Goal: Information Seeking & Learning: Understand process/instructions

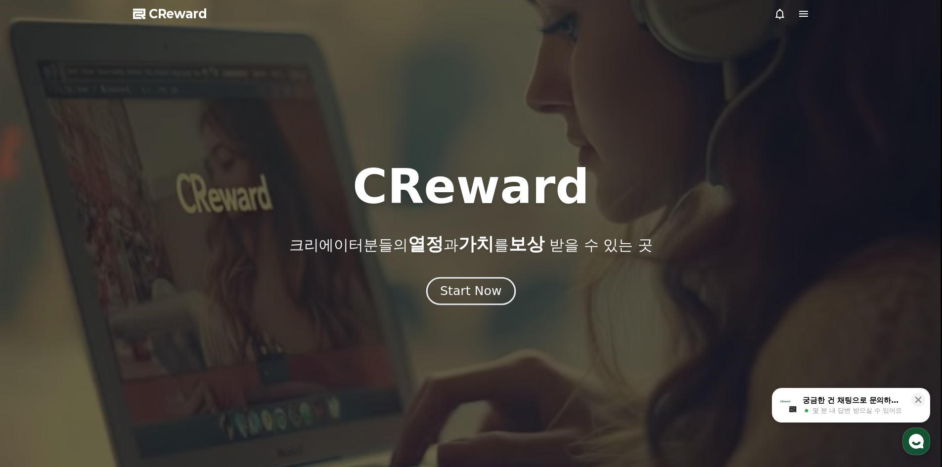
click at [478, 288] on div "Start Now" at bounding box center [470, 291] width 61 height 17
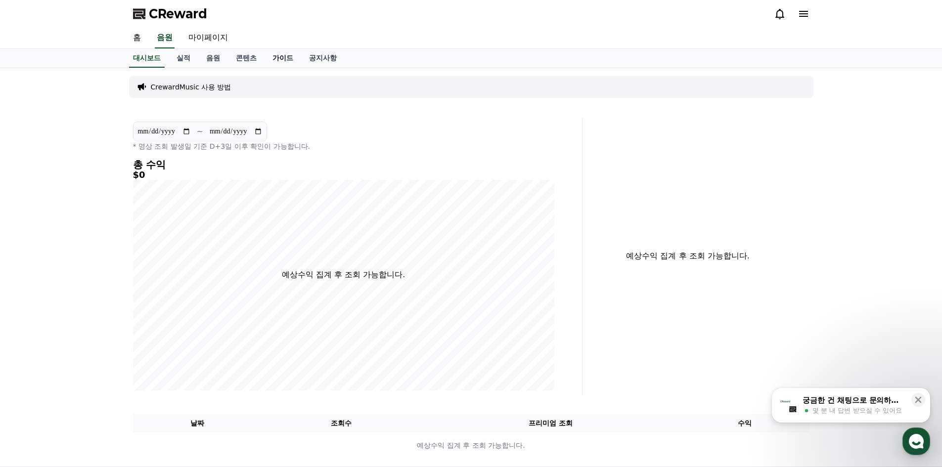
click at [290, 57] on link "가이드" at bounding box center [282, 58] width 37 height 19
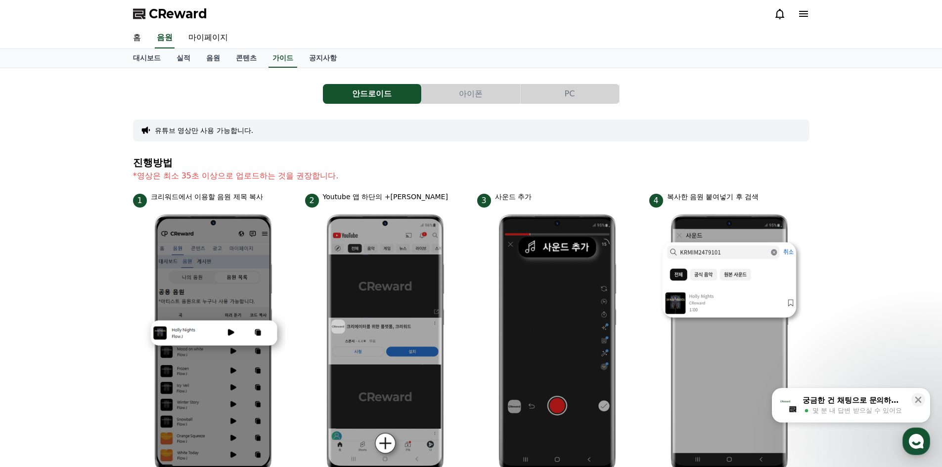
click at [572, 92] on button "PC" at bounding box center [569, 94] width 98 height 20
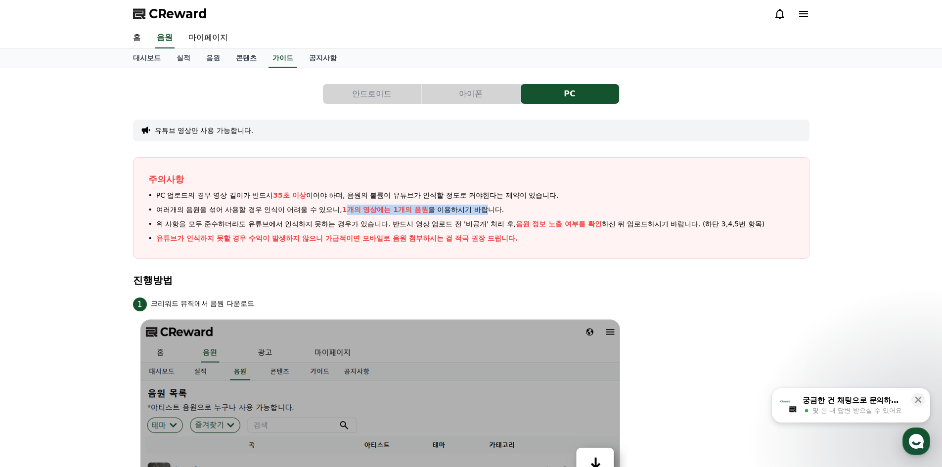
drag, startPoint x: 368, startPoint y: 213, endPoint x: 489, endPoint y: 215, distance: 121.1
click at [489, 215] on span "여러개의 음원을 섞어 사용할 경우 인식이 어려울 수 있으니, 1개의 영상에는 1개의 음원 을 이용하시기 바랍니다." at bounding box center [330, 210] width 348 height 10
click at [460, 221] on span "위 사항을 모두 준수하더라도 유튜브에서 인식하지 못하는 경우가 있습니다. 반드시 영상 업로드 전 '비공개' 처리 후, 음원 정보 노출 여부를 …" at bounding box center [460, 224] width 608 height 10
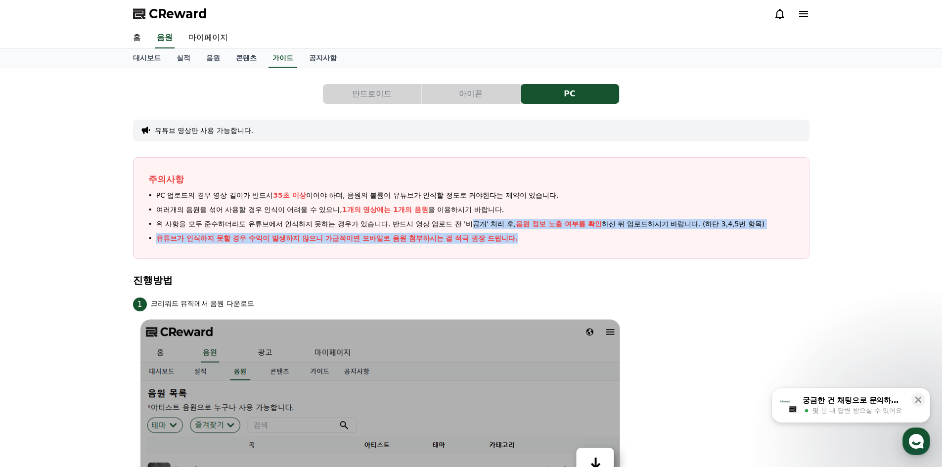
drag, startPoint x: 485, startPoint y: 221, endPoint x: 663, endPoint y: 231, distance: 178.2
click at [663, 231] on ul "PC 업로드의 경우 영상 길이가 반드시 35초 이상 이어야 하며, 음원의 볼륨이 유튜브가 인식할 정도로 커야한다는 제약이 있습니다. 여러개의 …" at bounding box center [471, 216] width 646 height 53
click at [635, 238] on li "유튜브가 인식하지 못할 경우 수익이 발생하지 않으니 가급적이면 모바일로 음원 첨부하시는 걸 적극 권장 드립니다." at bounding box center [471, 238] width 646 height 10
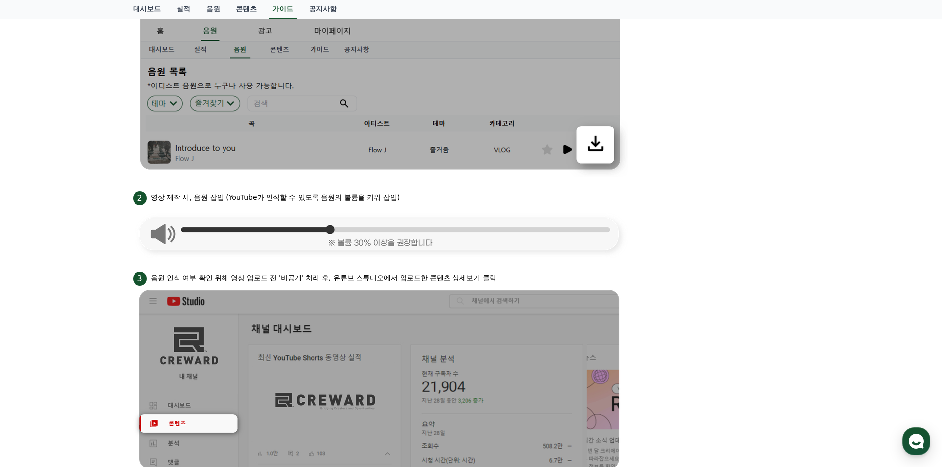
scroll to position [346, 0]
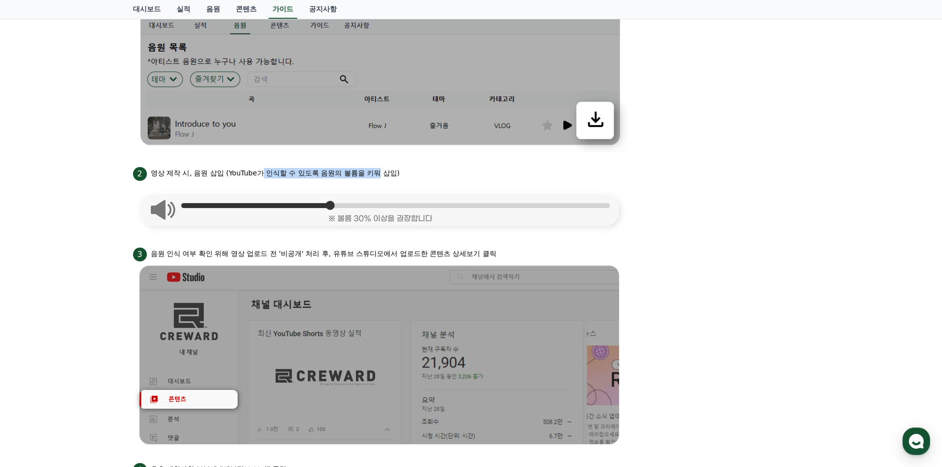
drag, startPoint x: 265, startPoint y: 173, endPoint x: 400, endPoint y: 177, distance: 135.0
click at [381, 178] on p "영상 제작 시, 음원 삽입 (YouTube가 인식할 수 있도록 음원의 볼륨을 키워 삽입)" at bounding box center [275, 173] width 249 height 10
click at [400, 177] on div "2 영상 제작 시, 음원 삽입 (YouTube가 인식할 수 있도록 음원의 볼륨을 키워 삽입)" at bounding box center [471, 173] width 676 height 16
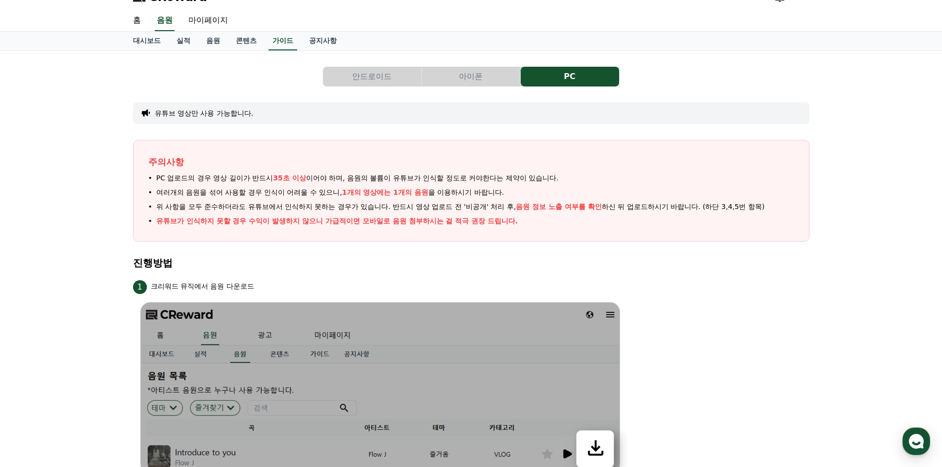
scroll to position [0, 0]
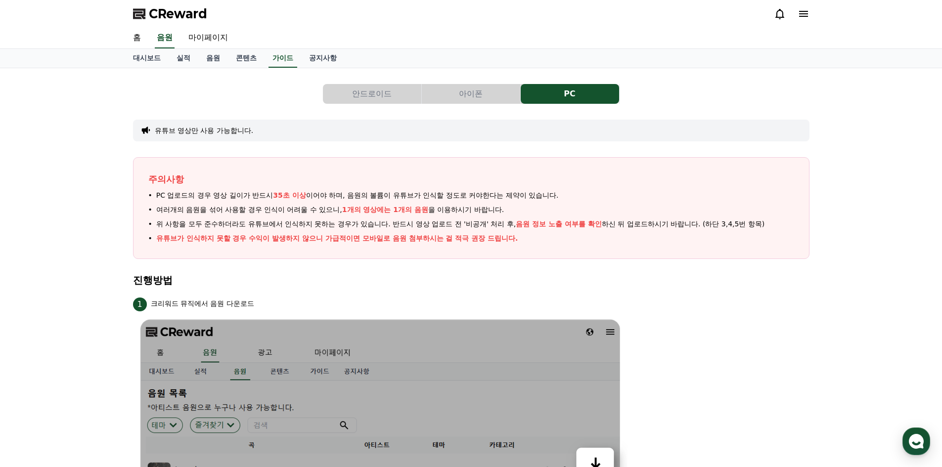
click at [491, 99] on button "아이폰" at bounding box center [471, 94] width 98 height 20
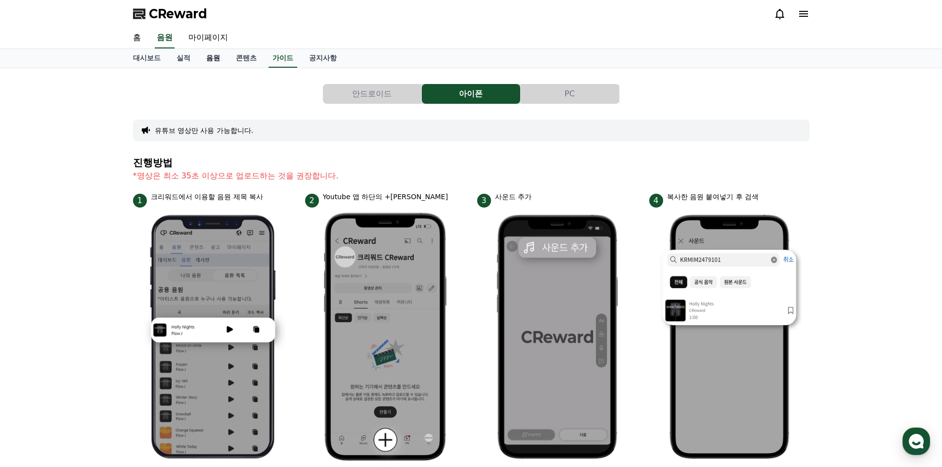
click at [208, 57] on link "음원" at bounding box center [213, 58] width 30 height 19
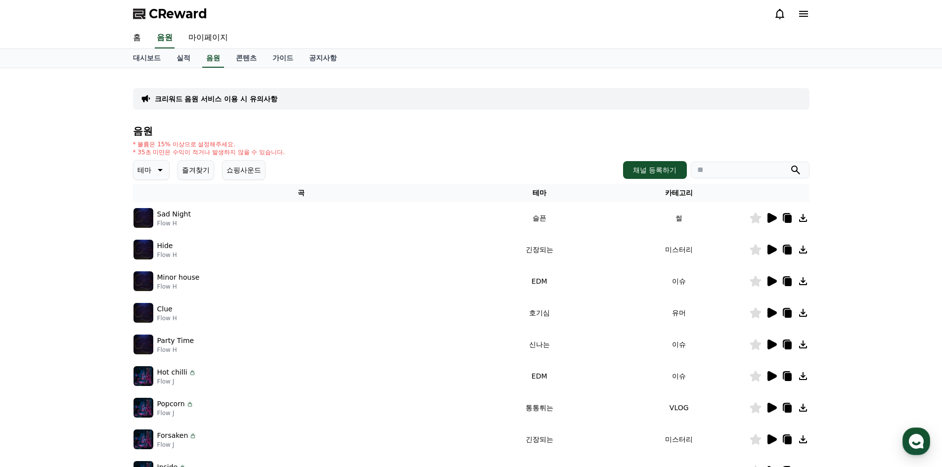
click at [203, 168] on button "즐겨찾기" at bounding box center [195, 170] width 37 height 20
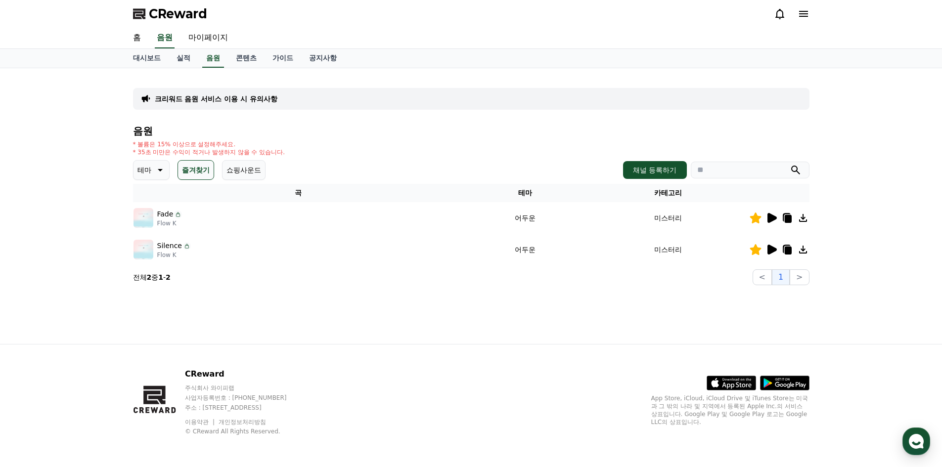
click at [767, 218] on icon at bounding box center [771, 218] width 12 height 12
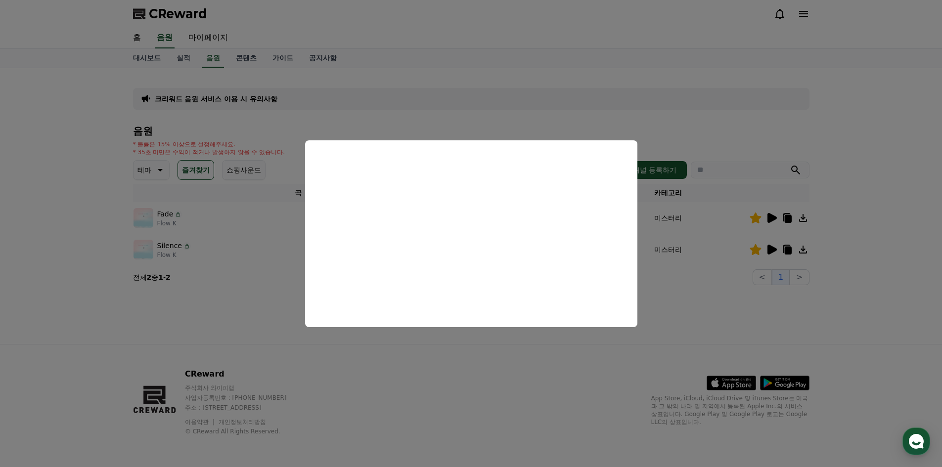
click at [885, 211] on button "close modal" at bounding box center [471, 233] width 942 height 467
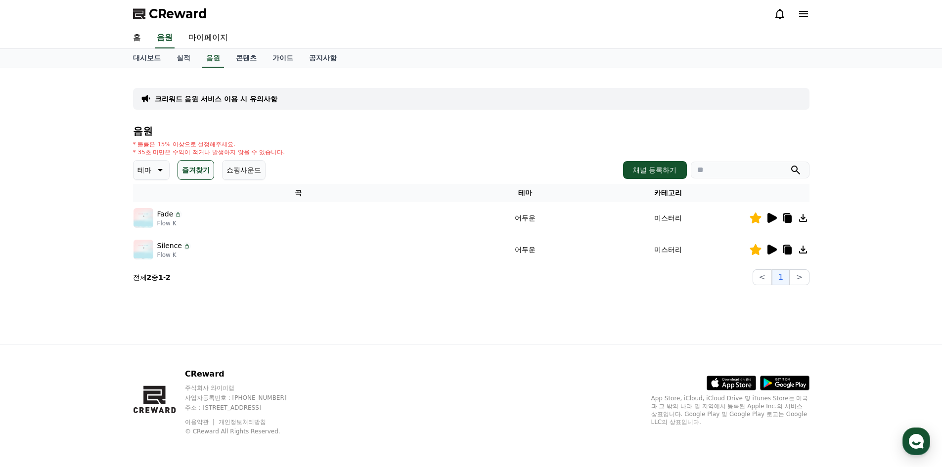
click at [769, 251] on icon at bounding box center [771, 250] width 9 height 10
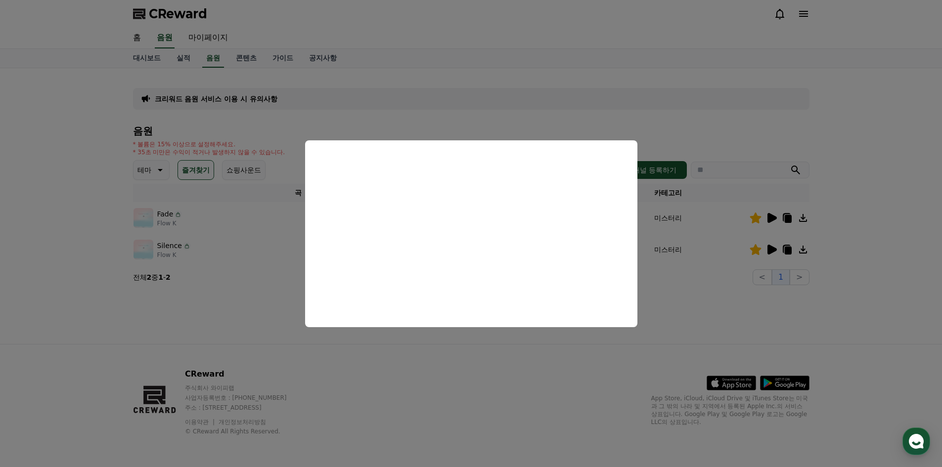
click at [921, 273] on button "close modal" at bounding box center [471, 233] width 942 height 467
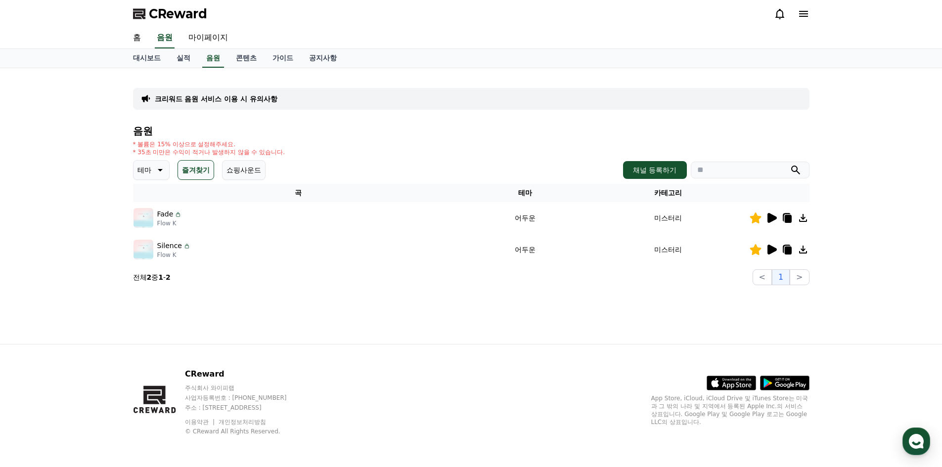
drag, startPoint x: 199, startPoint y: 140, endPoint x: 285, endPoint y: 146, distance: 86.2
click at [264, 152] on div "* 볼륨은 15% 이상으로 설정해주세요. * 35초 미만은 수익이 적거나 발생하지 않을 수 있습니다." at bounding box center [209, 148] width 152 height 16
click at [289, 147] on div "* 볼륨은 15% 이상으로 설정해주세요. * 35초 미만은 수익이 적거나 발생하지 않을 수 있습니다." at bounding box center [471, 148] width 676 height 16
drag, startPoint x: 220, startPoint y: 60, endPoint x: 210, endPoint y: 62, distance: 10.5
click at [219, 60] on link "음원" at bounding box center [213, 58] width 22 height 19
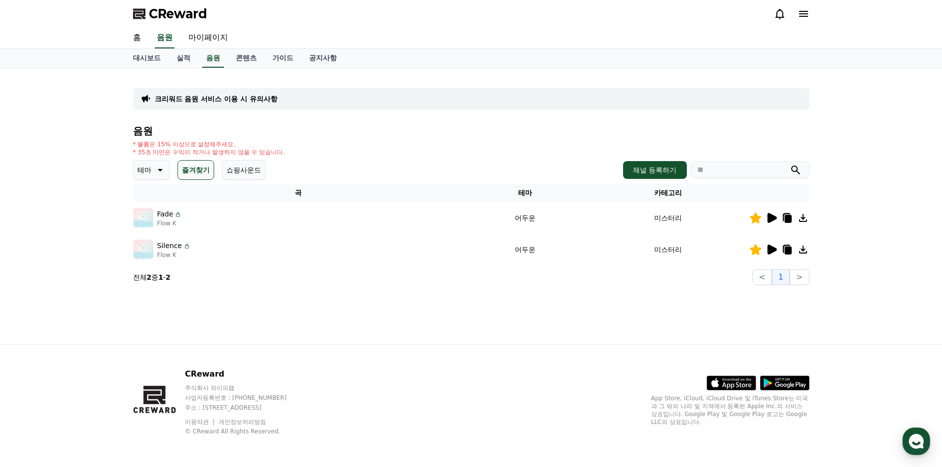
click at [173, 9] on span "CReward" at bounding box center [178, 14] width 58 height 16
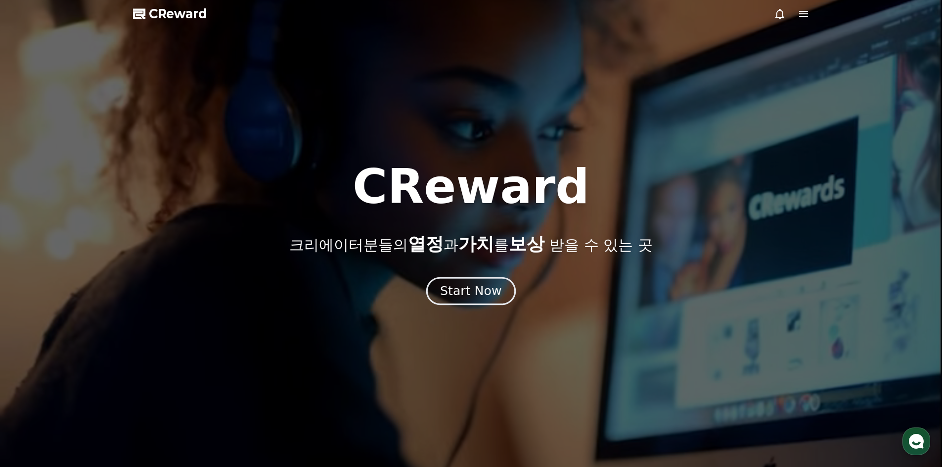
click at [471, 287] on div "Start Now" at bounding box center [470, 291] width 61 height 17
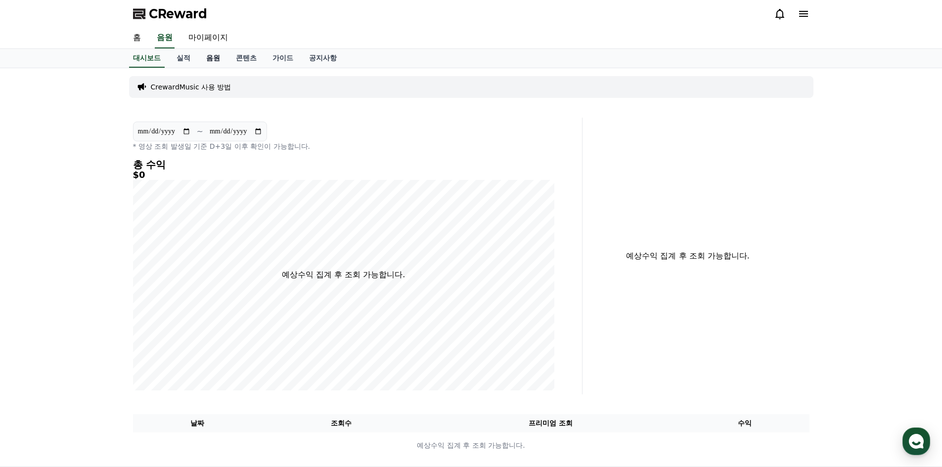
click at [210, 60] on link "음원" at bounding box center [213, 58] width 30 height 19
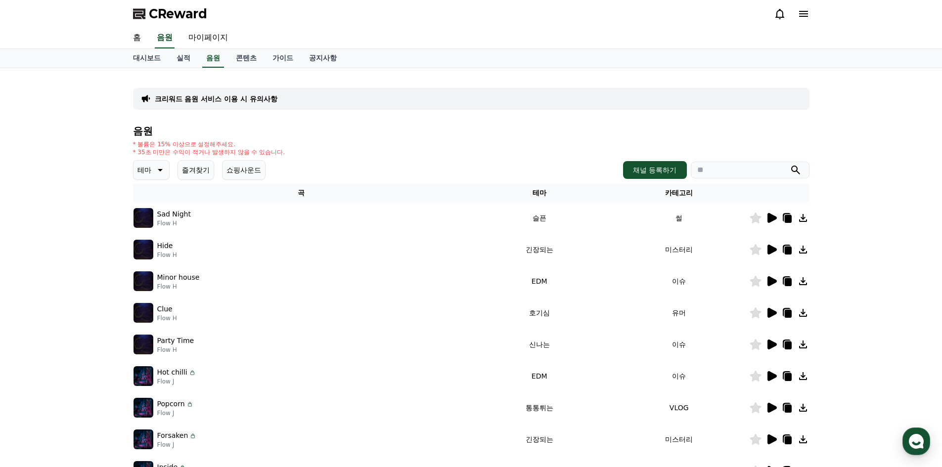
click at [148, 170] on p "테마" at bounding box center [144, 170] width 14 height 14
click at [88, 217] on div "크리워드 음원 서비스 이용 시 유의사항 음원 * 볼륨은 15% 이상으로 설정해주세요. * 35초 미만은 수익이 적거나 발생하지 않을 수 있습니…" at bounding box center [471, 307] width 942 height 478
click at [149, 196] on button "전체" at bounding box center [145, 196] width 22 height 22
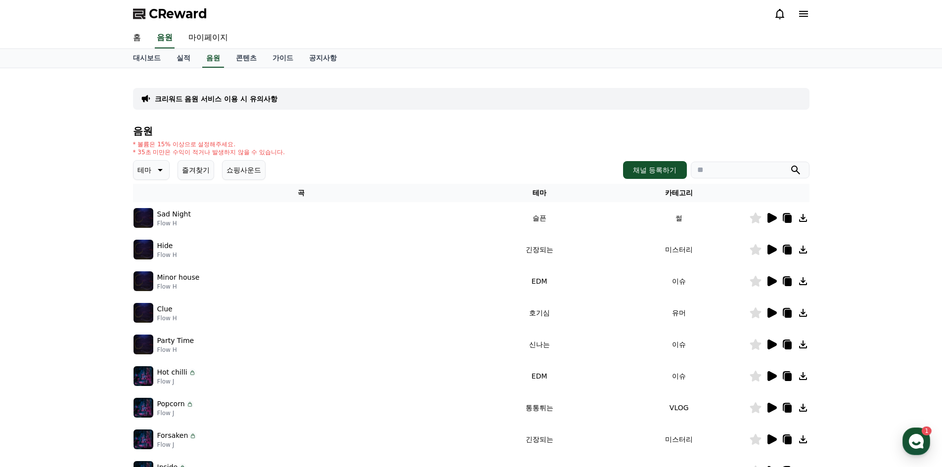
click at [769, 217] on icon at bounding box center [771, 218] width 9 height 10
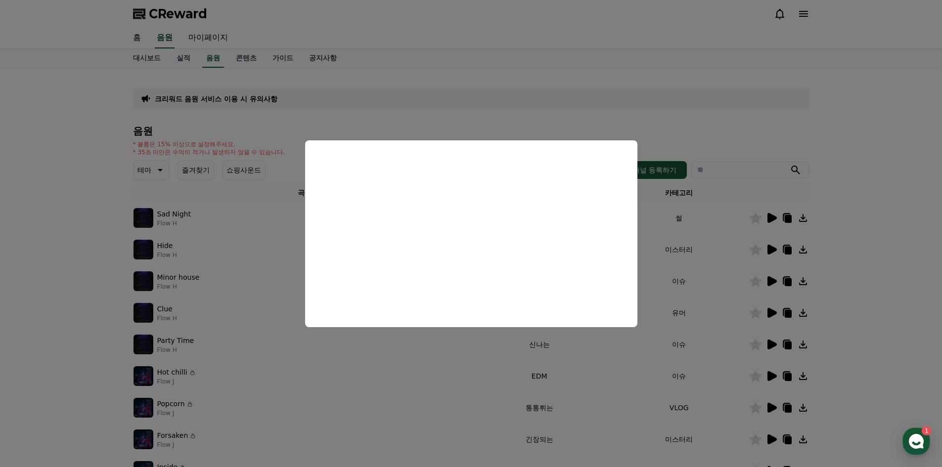
click at [897, 216] on button "close modal" at bounding box center [471, 233] width 942 height 467
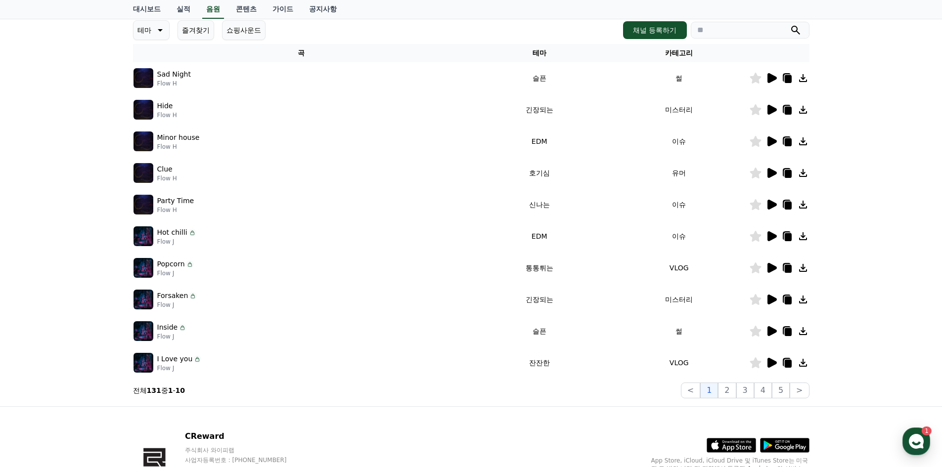
scroll to position [148, 0]
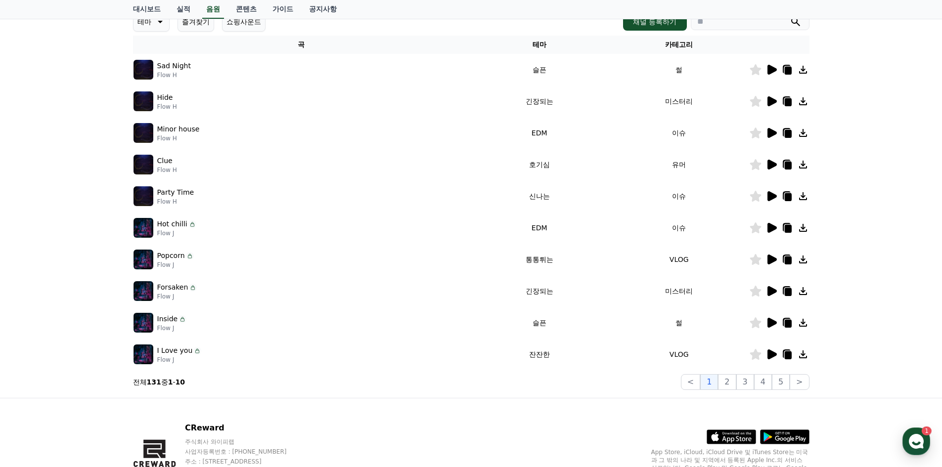
click at [768, 258] on icon at bounding box center [771, 260] width 9 height 10
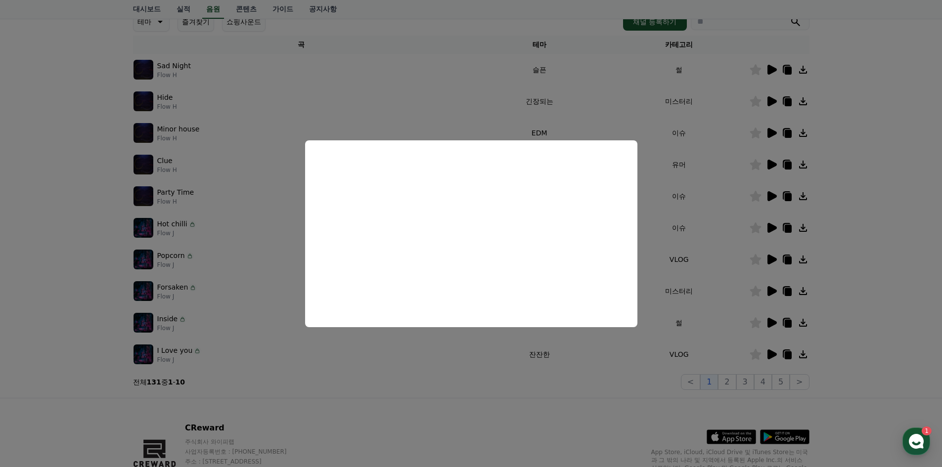
click at [898, 238] on button "close modal" at bounding box center [471, 233] width 942 height 467
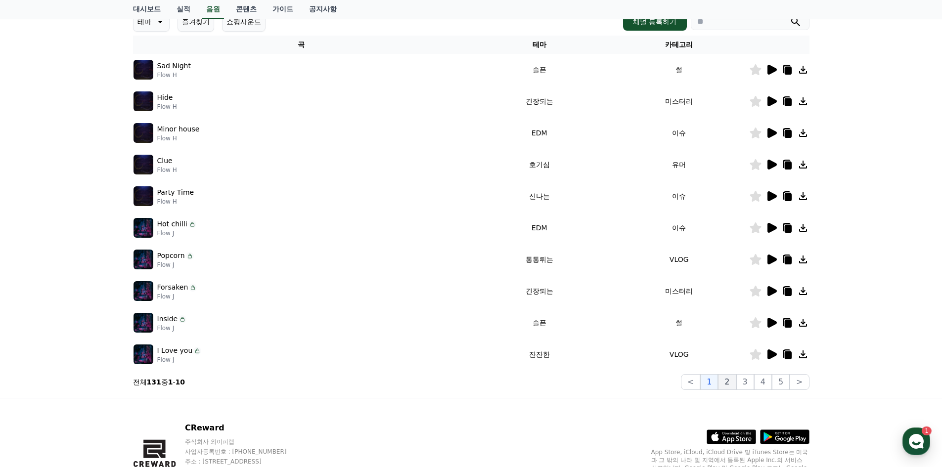
click at [733, 380] on button "2" at bounding box center [727, 382] width 18 height 16
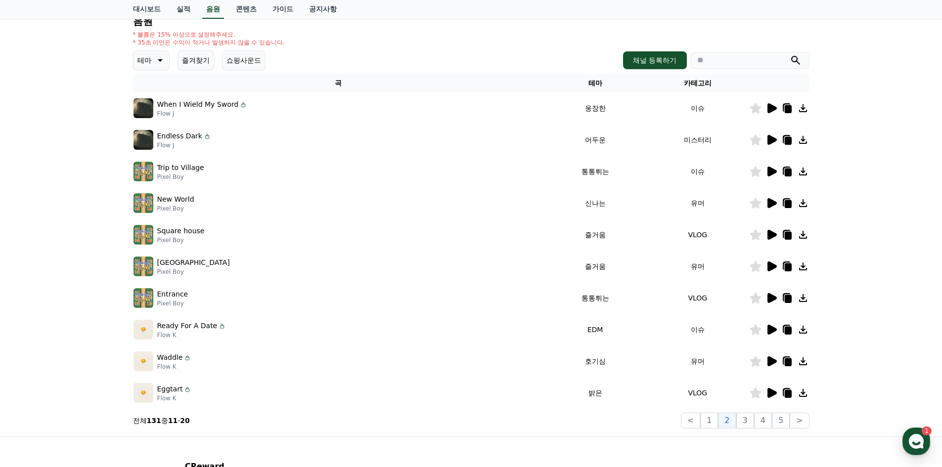
scroll to position [148, 0]
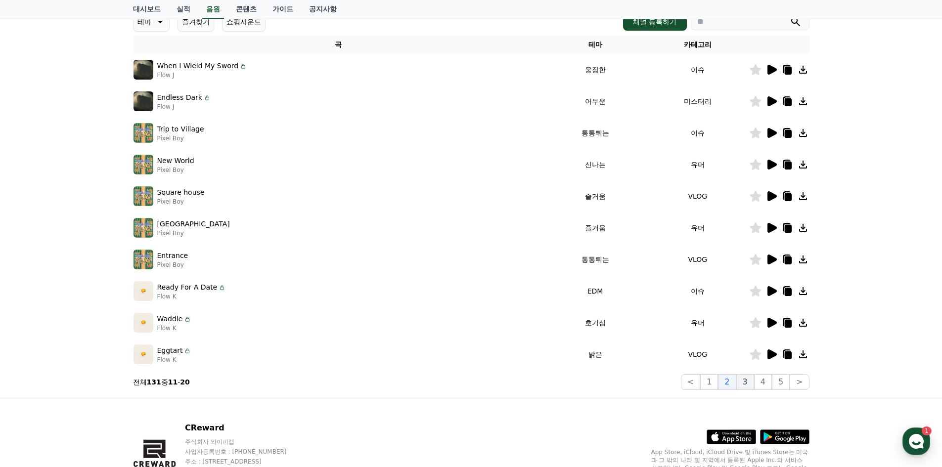
click at [743, 381] on button "3" at bounding box center [745, 382] width 18 height 16
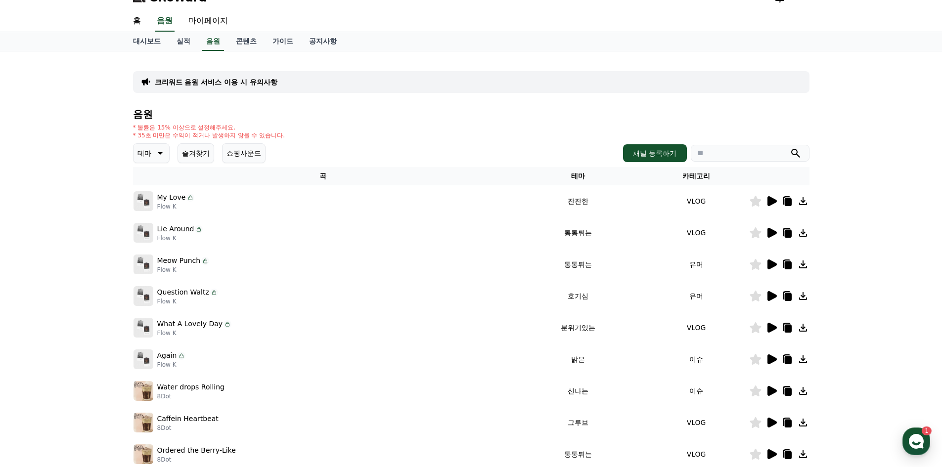
scroll to position [99, 0]
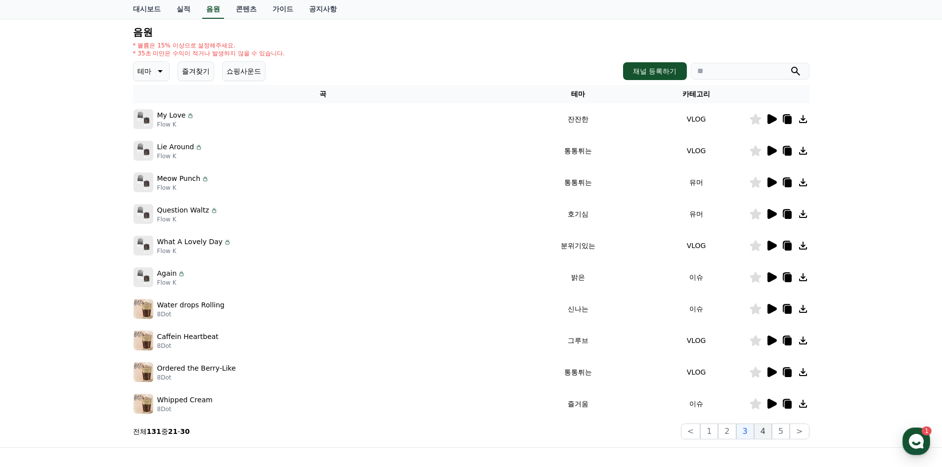
click at [765, 429] on button "4" at bounding box center [763, 432] width 18 height 16
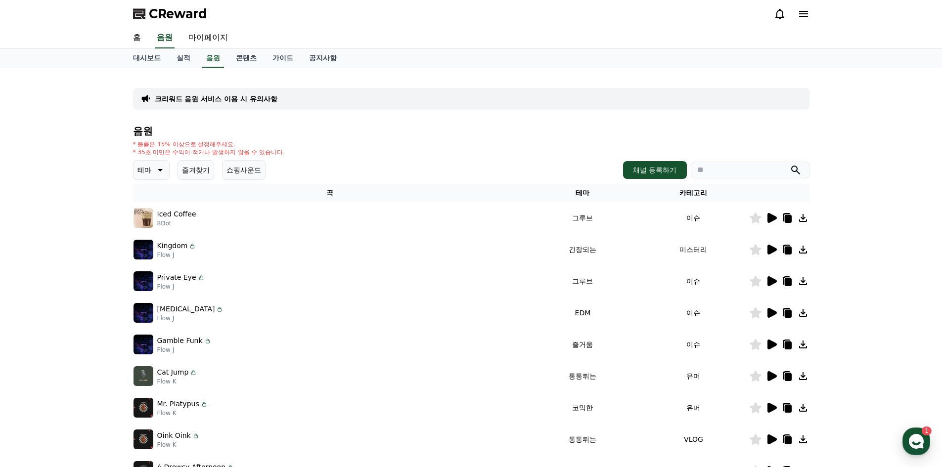
drag, startPoint x: 206, startPoint y: 141, endPoint x: 271, endPoint y: 150, distance: 65.9
click at [271, 150] on div "* 볼륨은 15% 이상으로 설정해주세요. * 35초 미만은 수익이 적거나 발생하지 않을 수 있습니다." at bounding box center [209, 148] width 152 height 16
click at [297, 143] on div "* 볼륨은 15% 이상으로 설정해주세요. * 35초 미만은 수익이 적거나 발생하지 않을 수 있습니다." at bounding box center [471, 148] width 676 height 16
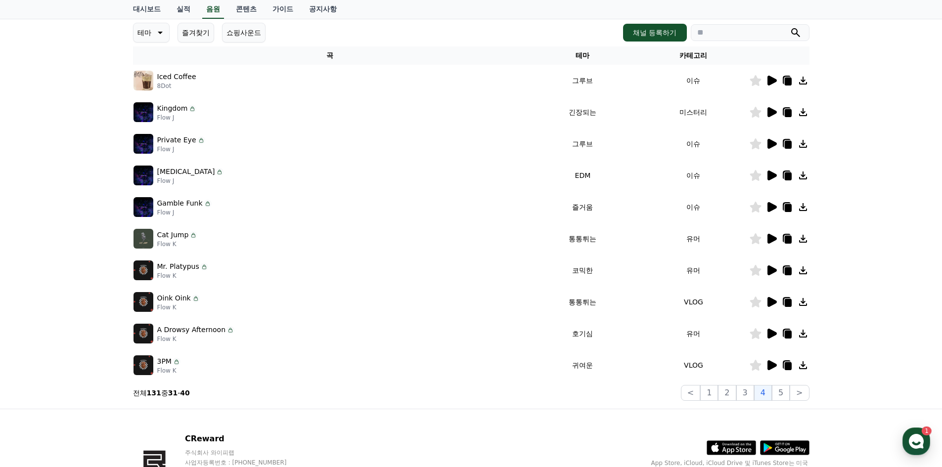
scroll to position [99, 0]
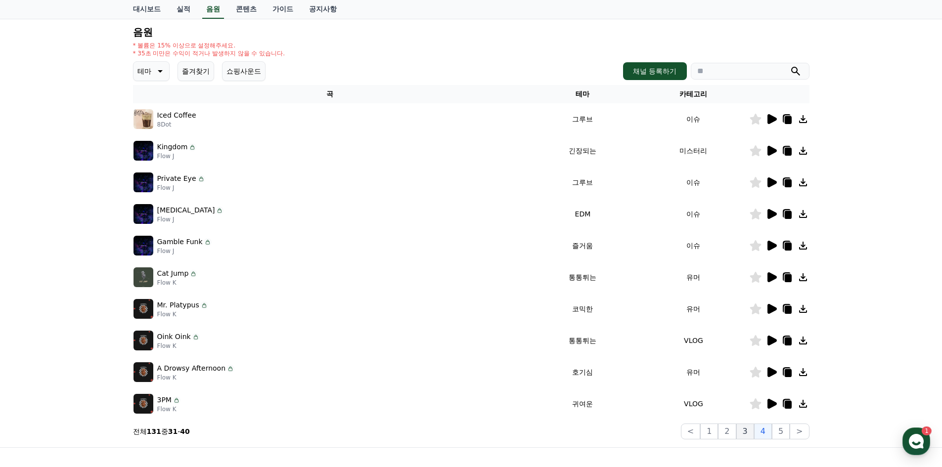
click at [746, 432] on button "3" at bounding box center [745, 432] width 18 height 16
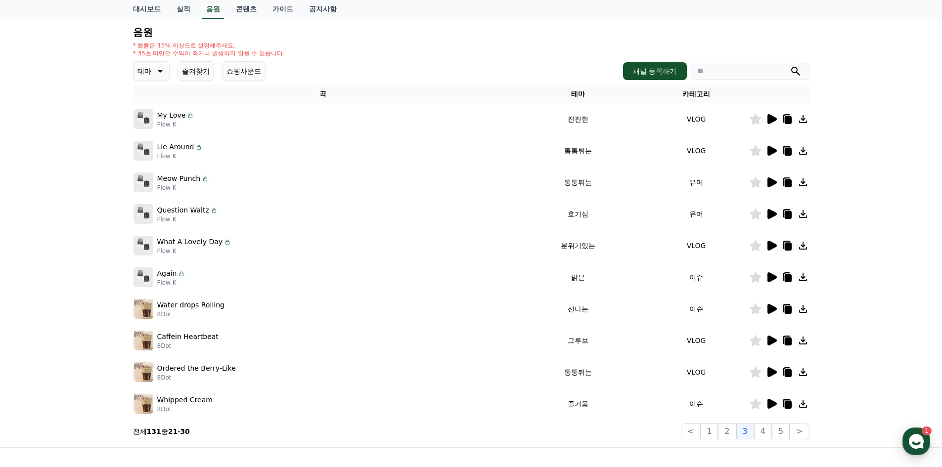
click at [771, 245] on icon at bounding box center [771, 246] width 9 height 10
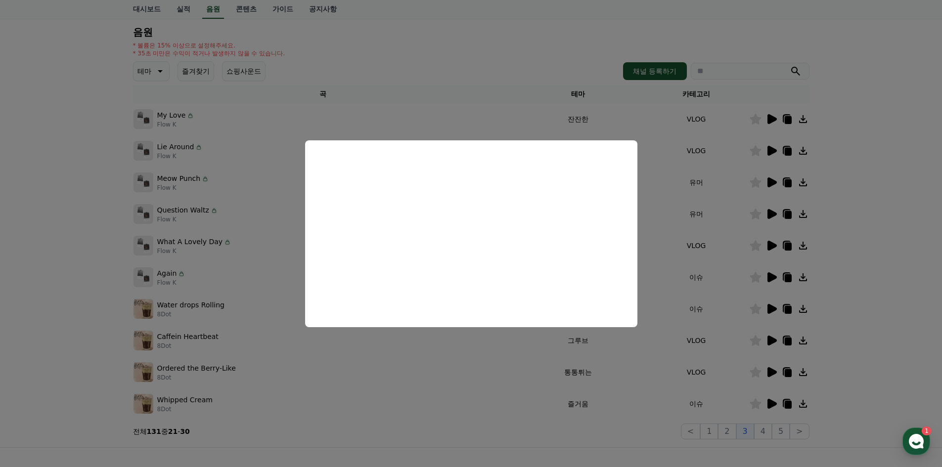
click at [893, 217] on button "close modal" at bounding box center [471, 233] width 942 height 467
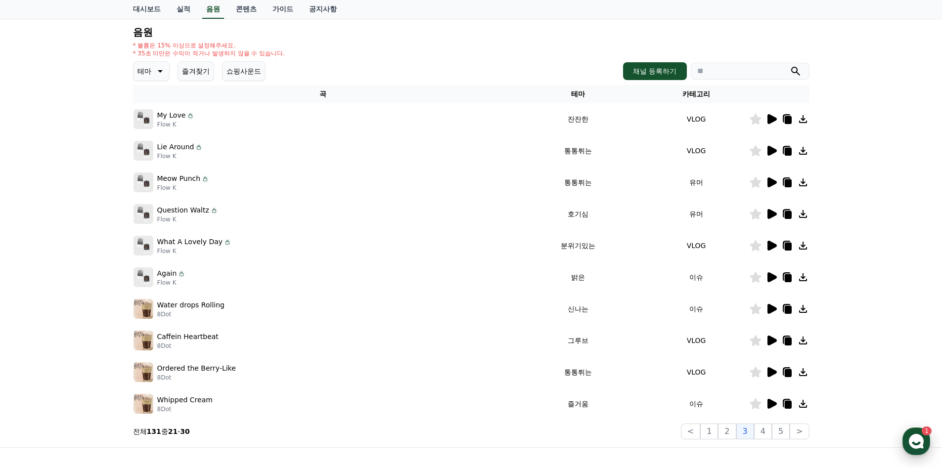
click at [920, 437] on use "button" at bounding box center [916, 441] width 15 height 15
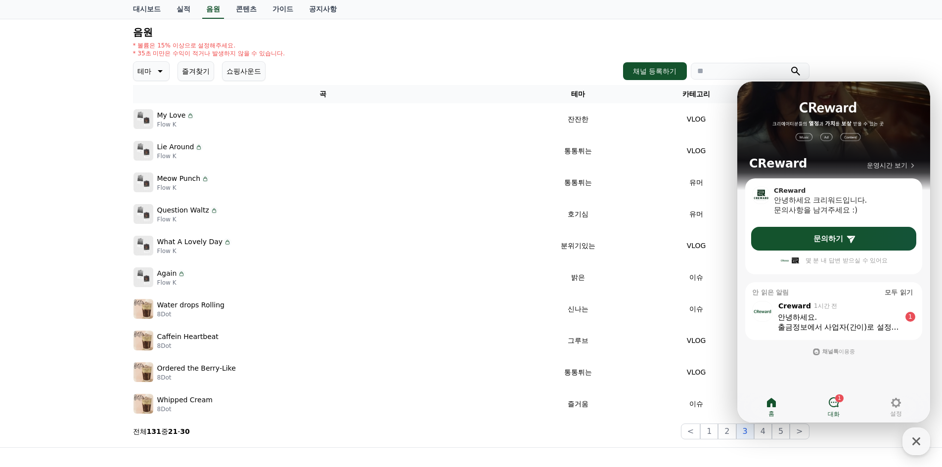
click at [842, 406] on link "1 대화" at bounding box center [833, 407] width 62 height 25
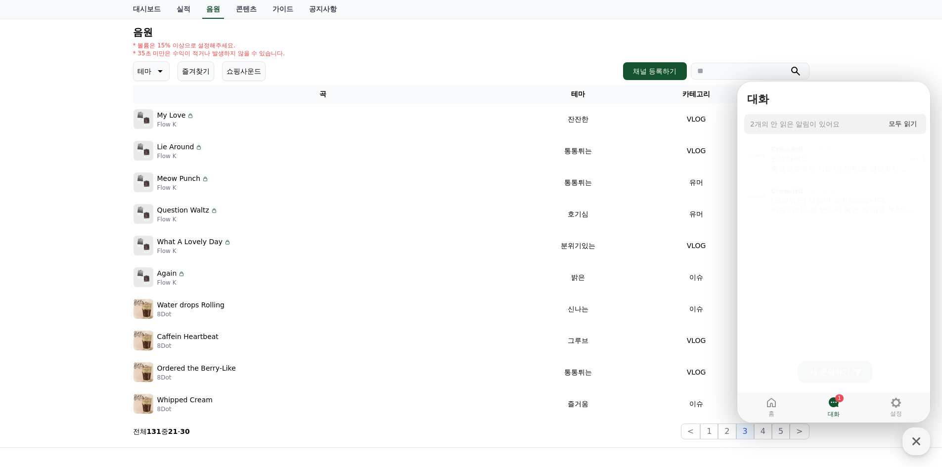
click at [823, 157] on div "안녕하세요. 출금정보에서 사업자(간이)로 설정하시고, 계산서를 발행해주시면 됩니다!" at bounding box center [841, 161] width 140 height 20
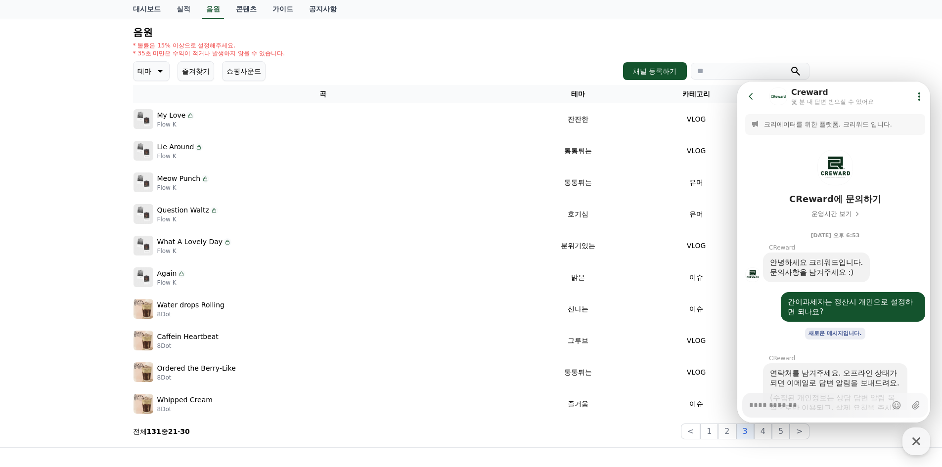
scroll to position [332, 0]
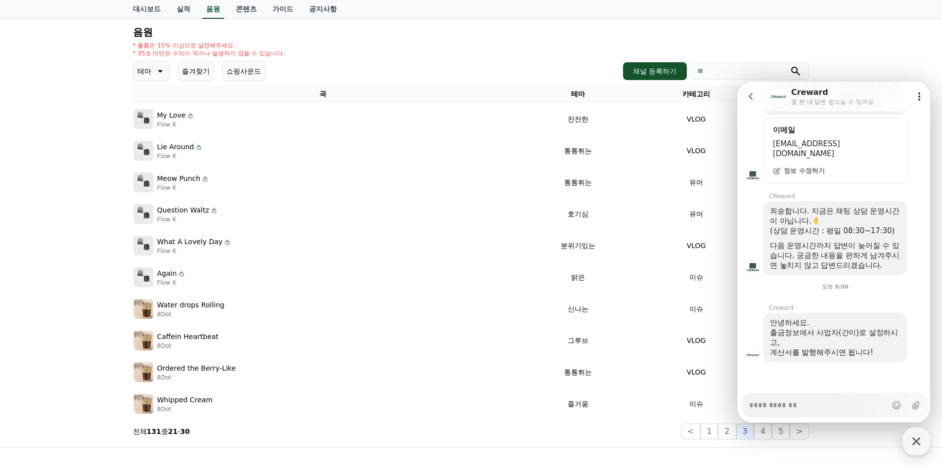
click at [754, 101] on icon at bounding box center [751, 96] width 10 height 10
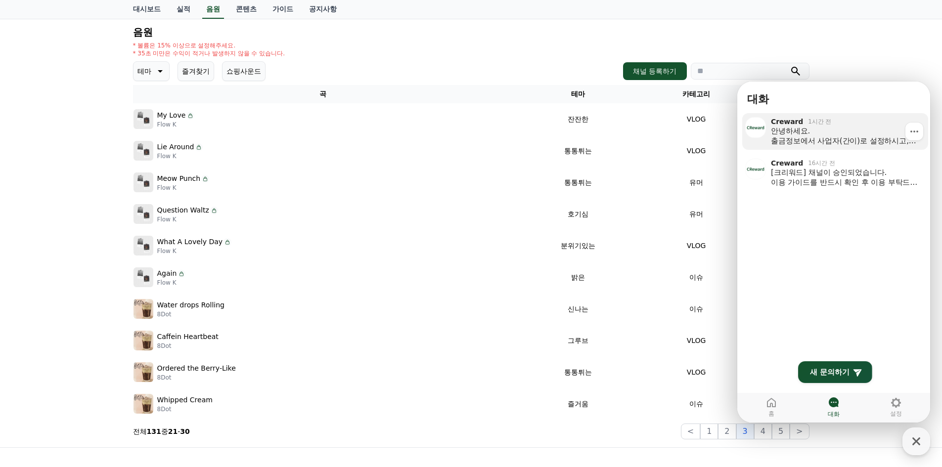
click at [816, 130] on div "안녕하세요. 출금정보에서 사업자(간이)로 설정하시고, 계산서를 발행해주시면 됩니다!" at bounding box center [846, 136] width 150 height 20
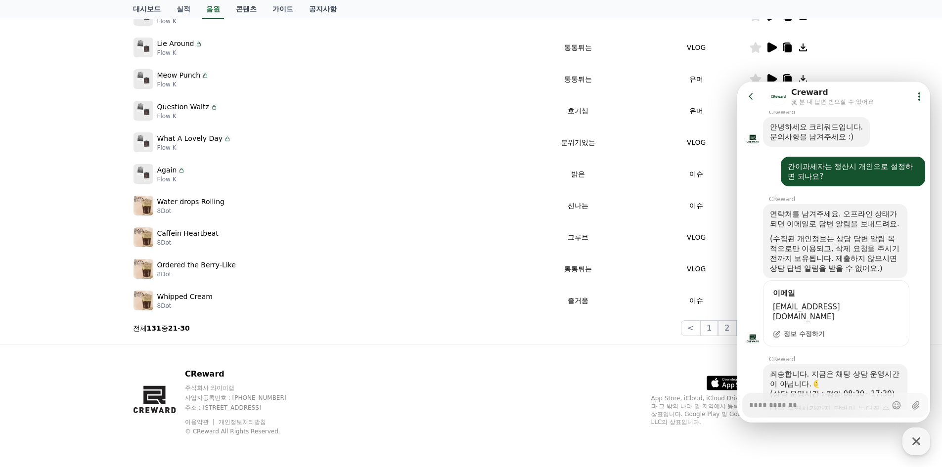
scroll to position [160, 0]
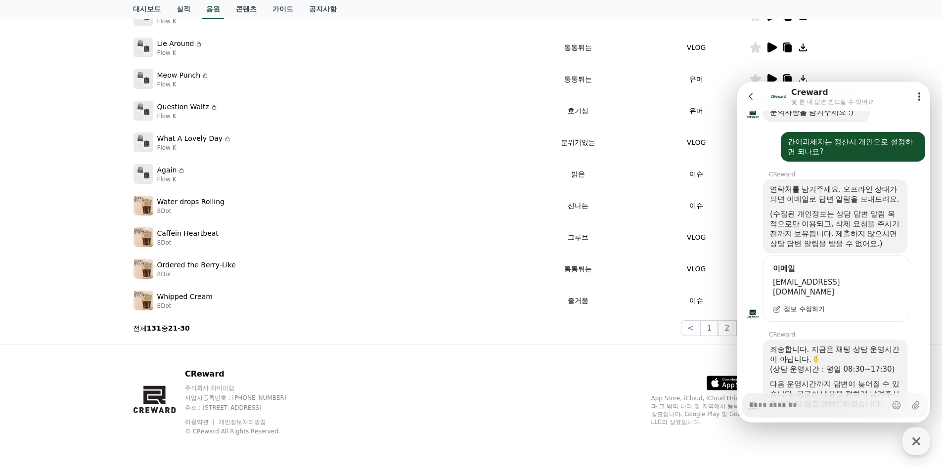
type textarea "*"
drag, startPoint x: 795, startPoint y: 192, endPoint x: 879, endPoint y: 207, distance: 85.9
click at [879, 204] on div "연락처를 남겨주세요. 오프라인 상태가 되면 이메일로 답변 알림을 보내드려요." at bounding box center [835, 194] width 130 height 20
click at [837, 209] on div at bounding box center [835, 206] width 130 height 5
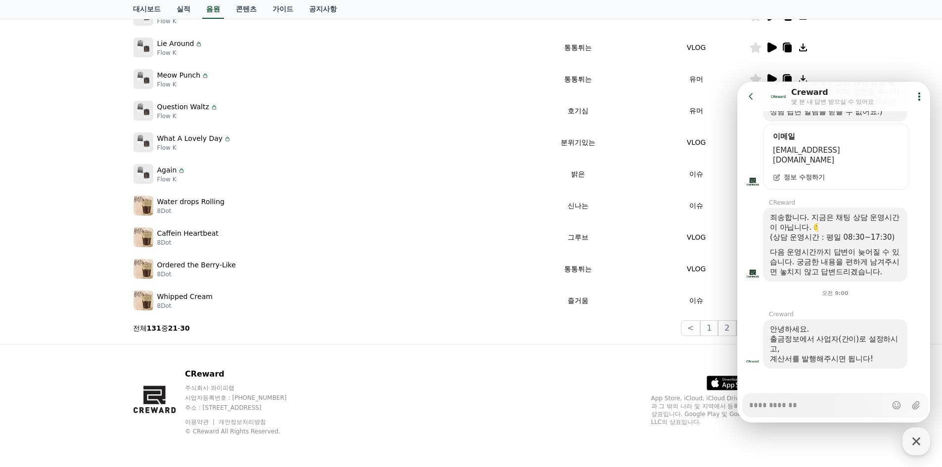
scroll to position [308, 0]
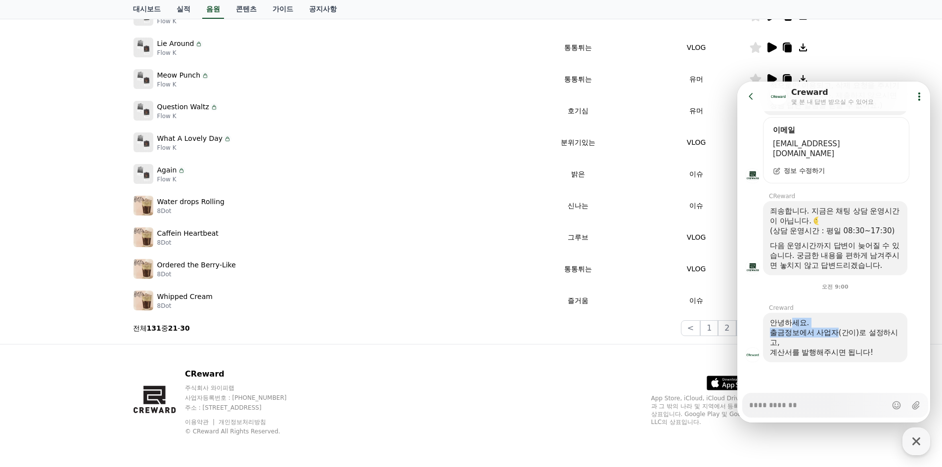
drag, startPoint x: 789, startPoint y: 324, endPoint x: 837, endPoint y: 335, distance: 48.8
click at [837, 335] on div "안녕하세요. 출금정보에서 사업자(간이)로 설정하시고, 계산서를 발행해주시면 됩니다!" at bounding box center [835, 338] width 130 height 40
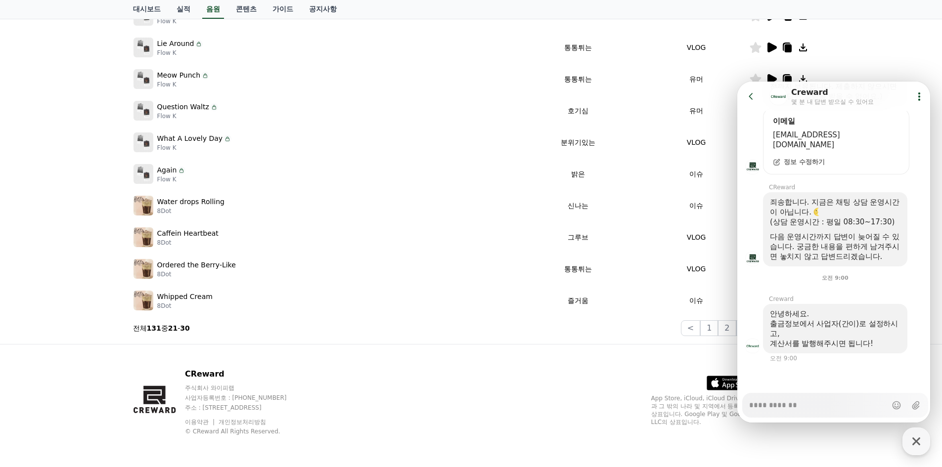
click at [845, 343] on div "안녕하세요. 출금정보에서 사업자(간이)로 설정하시고, 계산서를 발행해주시면 됩니다!" at bounding box center [835, 329] width 130 height 40
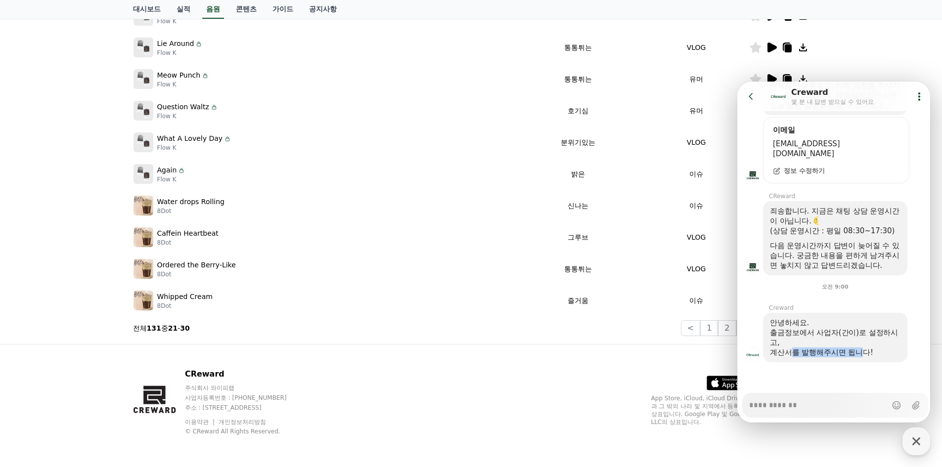
drag, startPoint x: 789, startPoint y: 354, endPoint x: 865, endPoint y: 355, distance: 75.1
click at [865, 355] on div "계산서를 발행해주시면 됩니다!" at bounding box center [835, 352] width 130 height 10
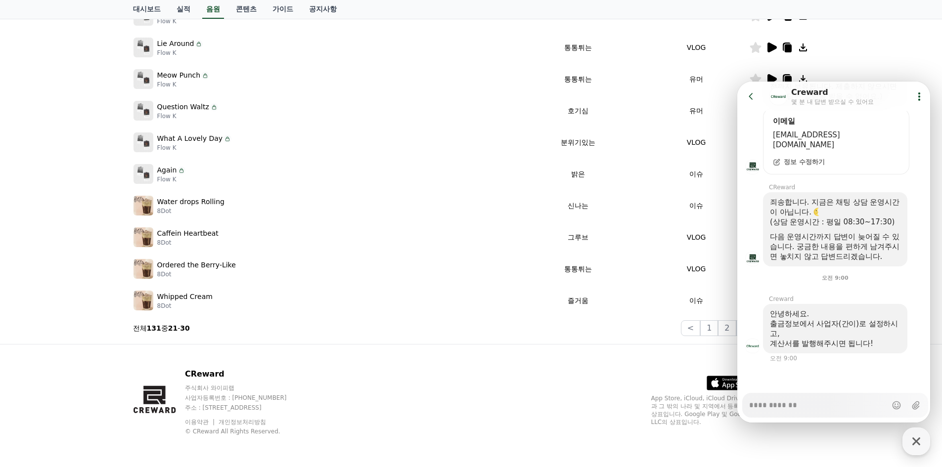
scroll to position [317, 0]
drag, startPoint x: 867, startPoint y: 362, endPoint x: 861, endPoint y: 358, distance: 7.5
click at [866, 362] on div "안녕하세요. 출금정보에서 사업자(간이)로 설정하시고, 계산서를 발행해주시면 됩니다! 오전 9:00" at bounding box center [835, 333] width 196 height 58
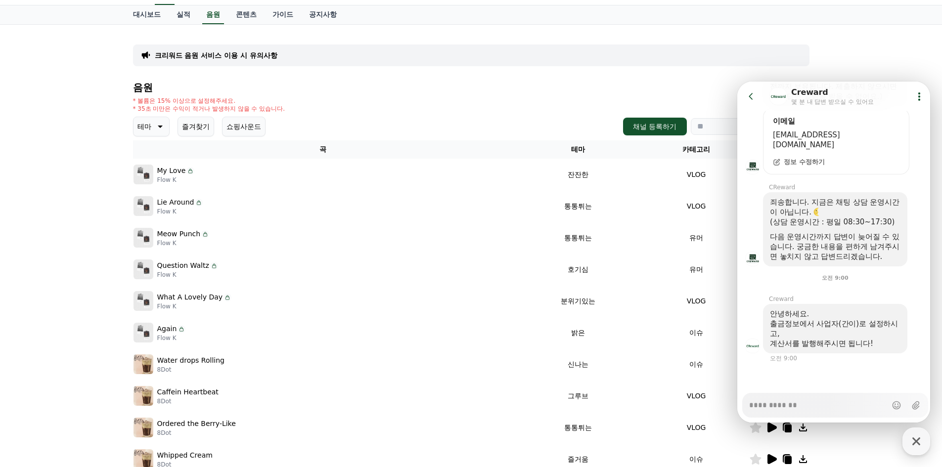
scroll to position [0, 0]
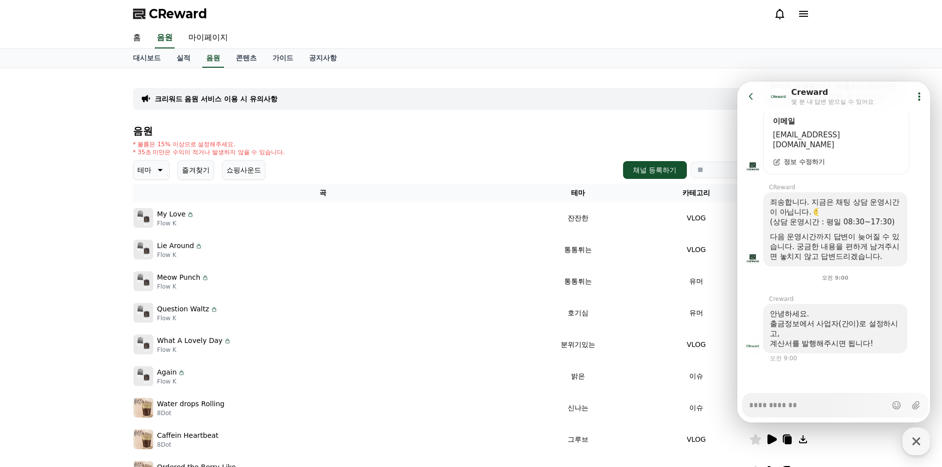
click at [750, 97] on icon at bounding box center [750, 96] width 4 height 6
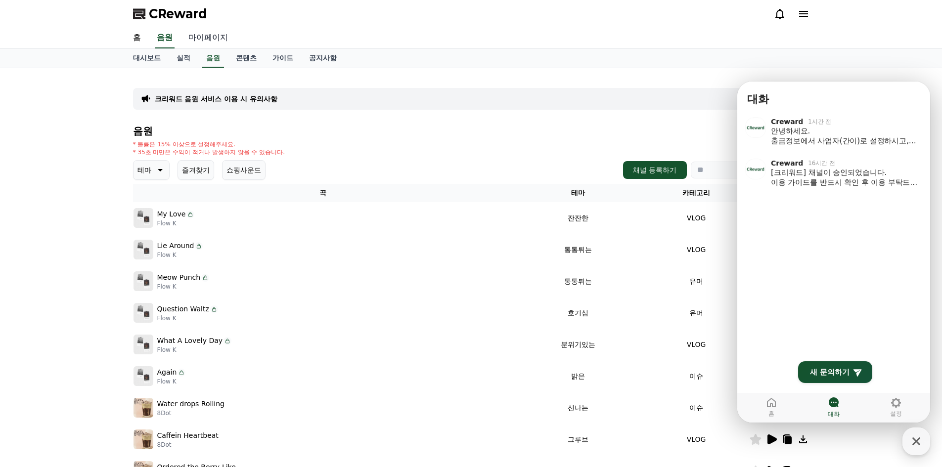
click at [211, 42] on link "마이페이지" at bounding box center [207, 38] width 55 height 21
select select "**********"
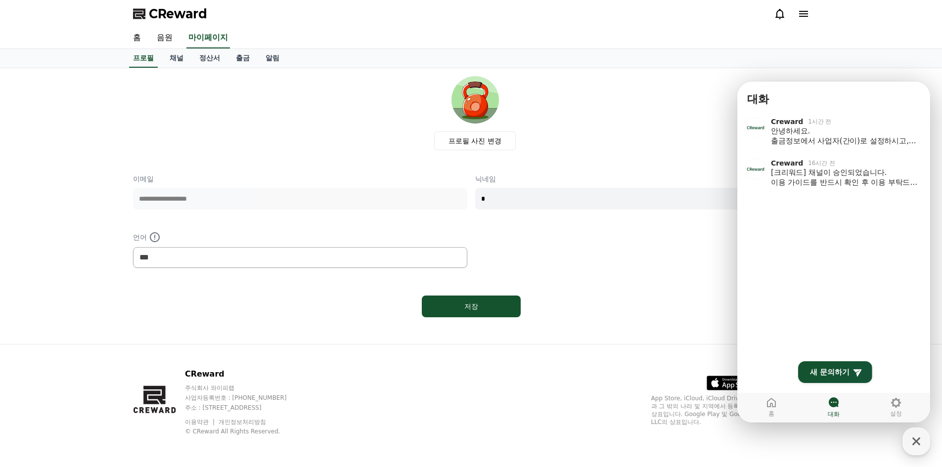
click at [716, 216] on div "정보 수정" at bounding box center [642, 219] width 334 height 10
click at [909, 440] on icon "button" at bounding box center [916, 442] width 18 height 18
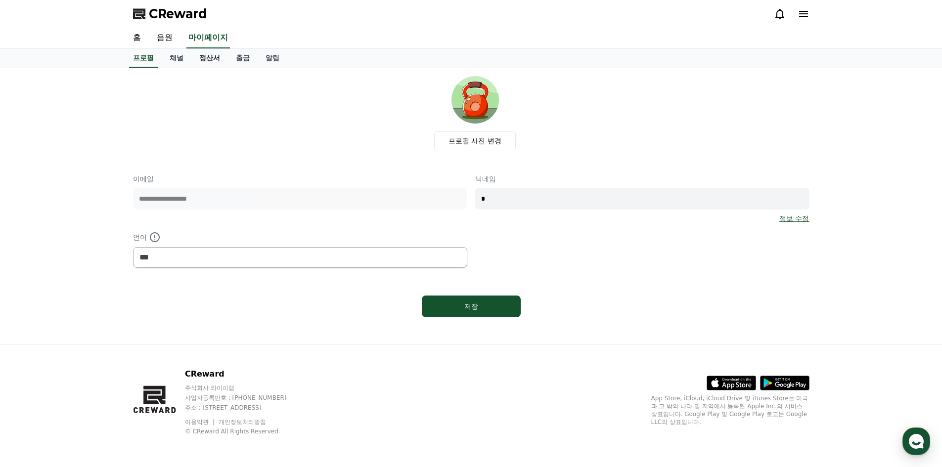
click at [215, 60] on link "정산서" at bounding box center [209, 58] width 37 height 19
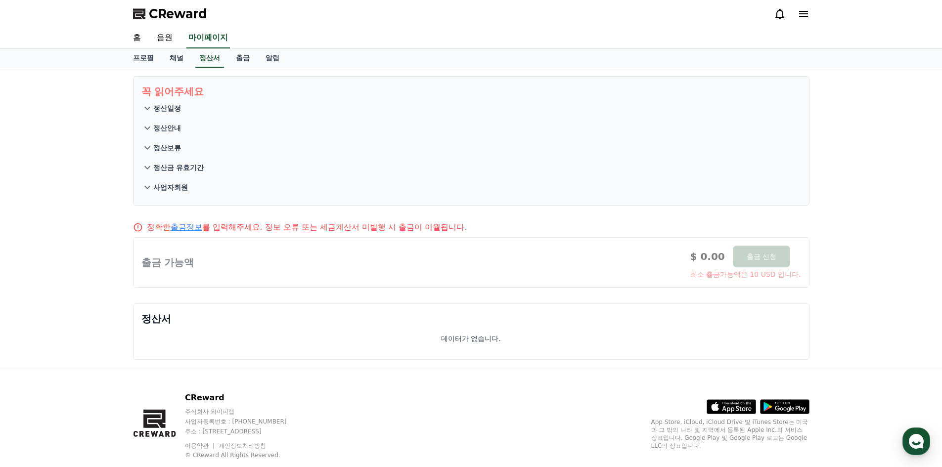
click at [156, 111] on p "정산일정" at bounding box center [167, 108] width 28 height 10
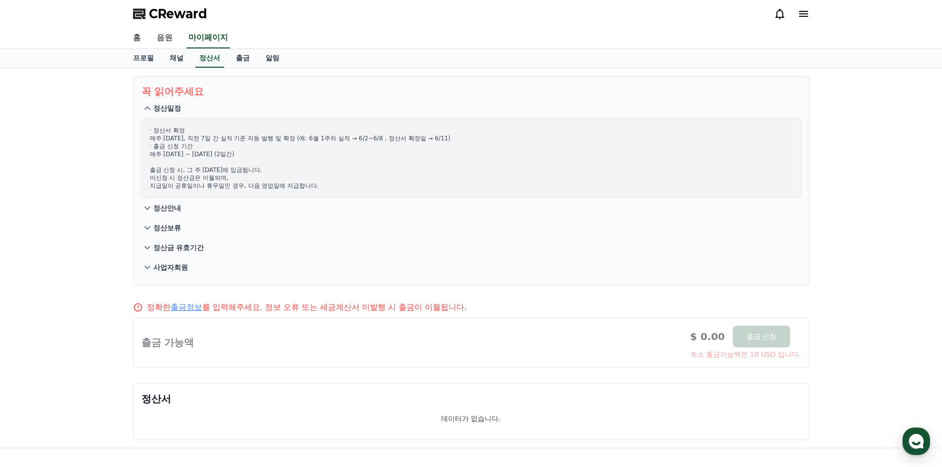
click at [153, 209] on icon at bounding box center [147, 208] width 12 height 12
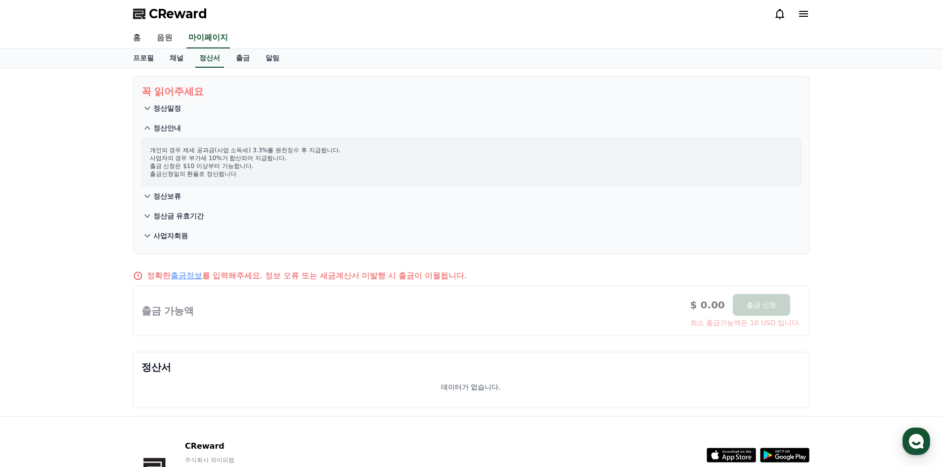
drag, startPoint x: 203, startPoint y: 165, endPoint x: 298, endPoint y: 179, distance: 95.5
click at [295, 179] on div "개인의 경우 제세 공과금(사업 소득세) 3.3%를 원천징수 후 지급됩니다. 사업자의 경우 부가세 10%가 합산되어 지급됩니다. 출금 신청은 $…" at bounding box center [470, 162] width 659 height 48
click at [301, 180] on div "개인의 경우 제세 공과금(사업 소득세) 3.3%를 원천징수 후 지급됩니다. 사업자의 경우 부가세 10%가 합산되어 지급됩니다. 출금 신청은 $…" at bounding box center [470, 162] width 659 height 48
click at [147, 197] on icon at bounding box center [147, 196] width 6 height 3
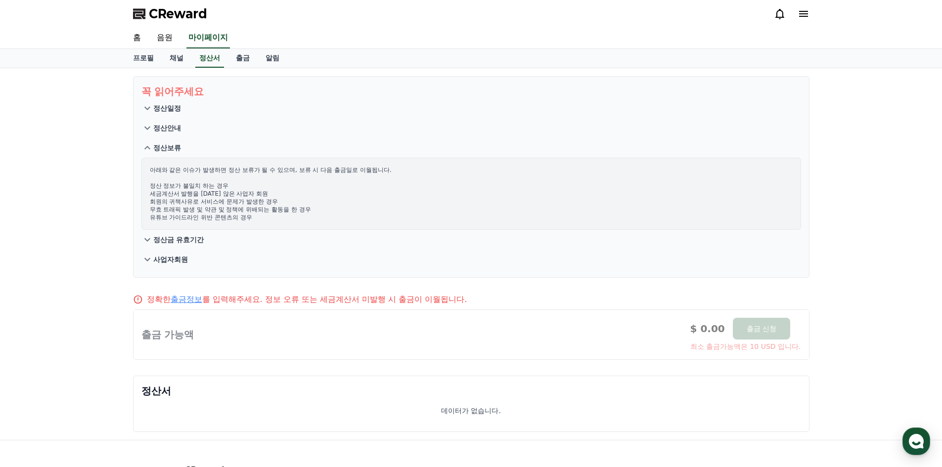
drag, startPoint x: 195, startPoint y: 186, endPoint x: 247, endPoint y: 197, distance: 52.5
click at [245, 197] on p "아래와 같은 이슈가 발생하면 정산 보류가 될 수 있으며, 보류 시 다음 출금일로 이월됩니다. 정산 정보가 불일치 하는 경우 세금계산서 발행을 …" at bounding box center [471, 193] width 643 height 55
click at [252, 196] on p "아래와 같은 이슈가 발생하면 정산 보류가 될 수 있으며, 보류 시 다음 출금일로 이월됩니다. 정산 정보가 불일치 하는 경우 세금계산서 발행을 …" at bounding box center [471, 193] width 643 height 55
click at [149, 263] on icon at bounding box center [147, 260] width 12 height 12
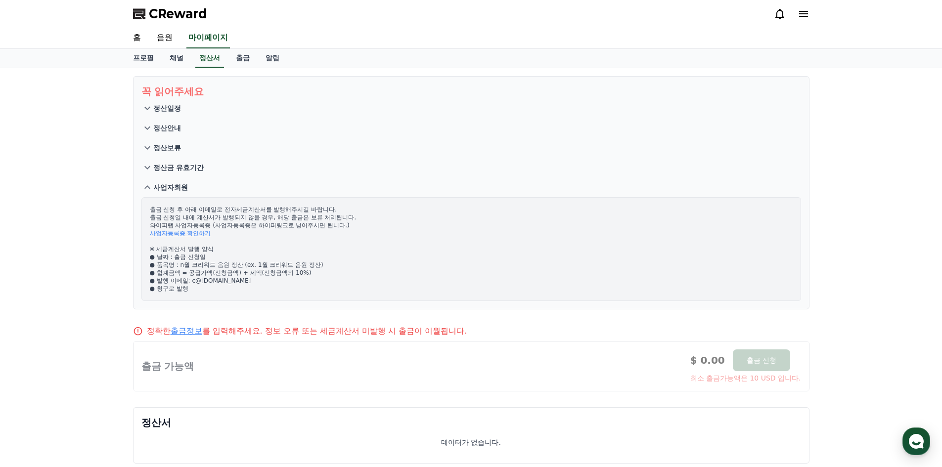
drag, startPoint x: 252, startPoint y: 208, endPoint x: 320, endPoint y: 219, distance: 69.2
click at [301, 219] on p "출금 신청 후 아래 이메일로 전자세금계산서를 발행해주시길 바랍니다. 출금 신청일 내에 계산서가 발행되지 않을 경우, 해당 출금은 보류 처리됩니…" at bounding box center [471, 249] width 643 height 87
click at [324, 219] on p "출금 신청 후 아래 이메일로 전자세금계산서를 발행해주시길 바랍니다. 출금 신청일 내에 계산서가 발행되지 않을 경우, 해당 출금은 보류 처리됩니…" at bounding box center [471, 249] width 643 height 87
drag, startPoint x: 286, startPoint y: 226, endPoint x: 347, endPoint y: 225, distance: 61.3
click at [338, 226] on p "출금 신청 후 아래 이메일로 전자세금계산서를 발행해주시길 바랍니다. 출금 신청일 내에 계산서가 발행되지 않을 경우, 해당 출금은 보류 처리됩니…" at bounding box center [471, 249] width 643 height 87
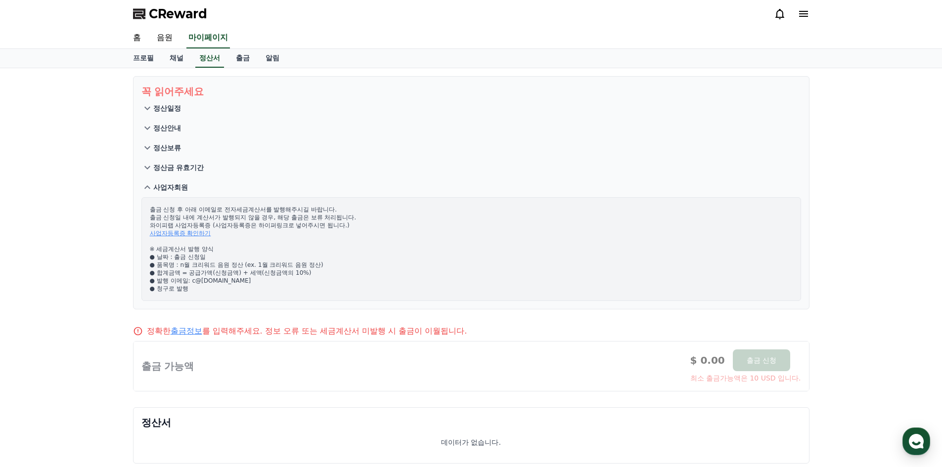
click at [347, 225] on p "출금 신청 후 아래 이메일로 전자세금계산서를 발행해주시길 바랍니다. 출금 신청일 내에 계산서가 발행되지 않을 경우, 해당 출금은 보류 처리됩니…" at bounding box center [471, 249] width 643 height 87
click at [190, 232] on link "사업자등록증 확인하기" at bounding box center [180, 233] width 61 height 7
